Goal: Find specific page/section: Find specific page/section

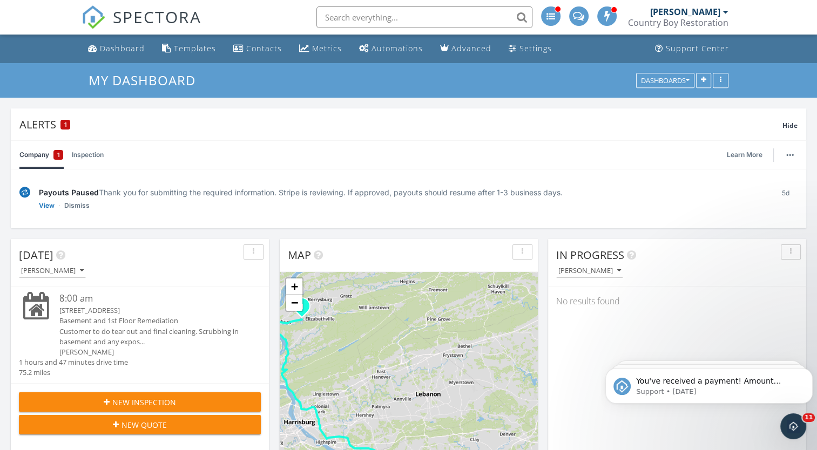
click at [419, 13] on input "text" at bounding box center [424, 17] width 216 height 22
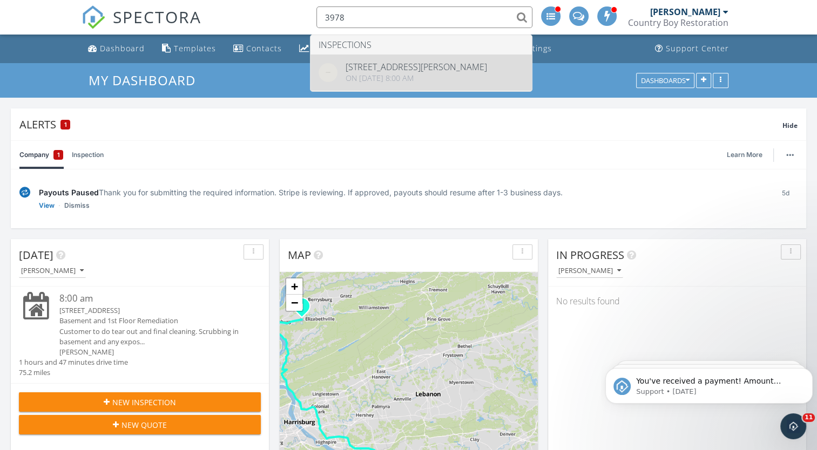
type input "3978"
